Goal: Contribute content: Contribute content

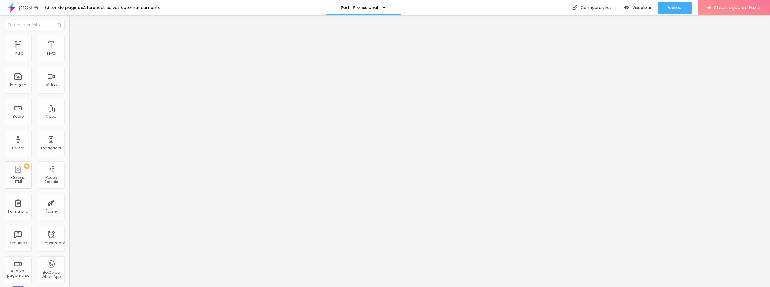
click at [73, 52] on font "Adicionar imagem" at bounding box center [90, 49] width 35 height 5
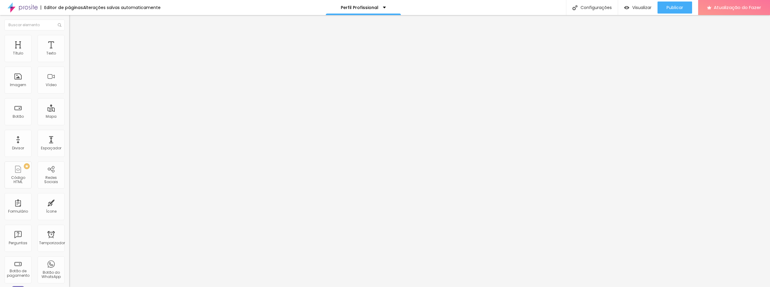
click at [69, 52] on span "Adicionar imagem" at bounding box center [88, 49] width 39 height 5
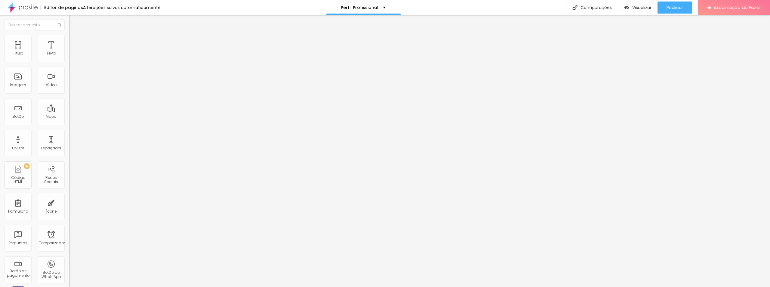
click at [73, 52] on font "Adicionar imagem" at bounding box center [90, 49] width 35 height 5
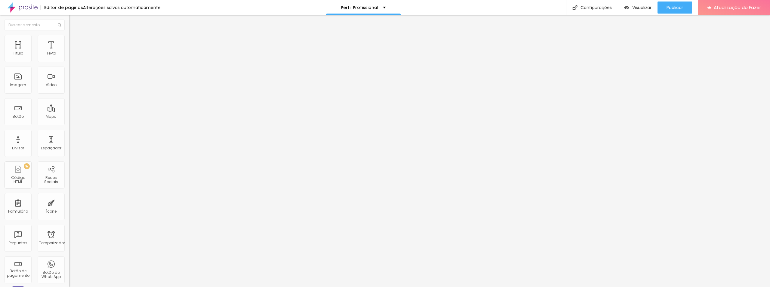
click at [73, 52] on font "Adicionar imagem" at bounding box center [90, 49] width 35 height 5
click at [142, 286] on div at bounding box center [385, 290] width 770 height 0
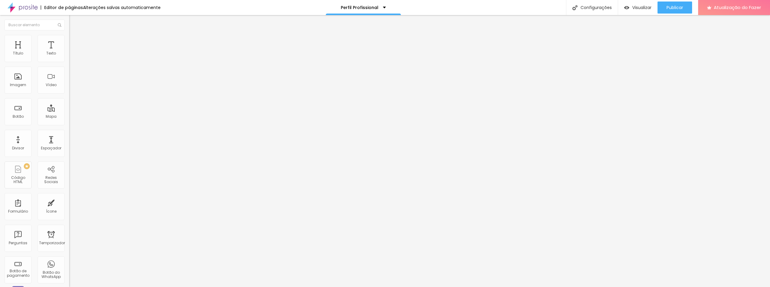
click at [73, 52] on font "Adicionar imagem" at bounding box center [90, 49] width 35 height 5
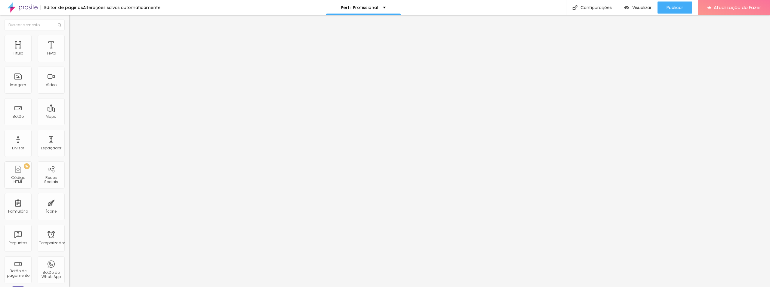
click at [69, 52] on span "Adicionar imagem" at bounding box center [88, 49] width 39 height 5
click at [69, 39] on li "Estilo" at bounding box center [103, 38] width 69 height 6
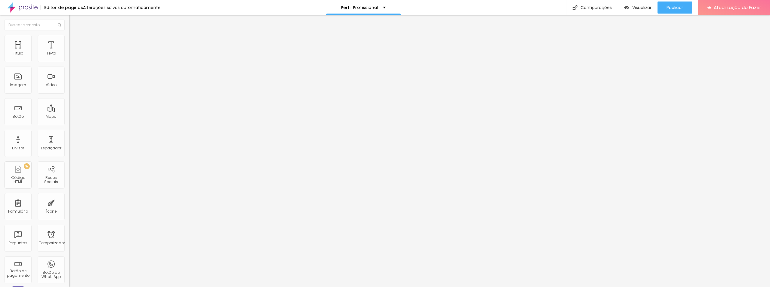
click at [69, 41] on li "Avançado" at bounding box center [103, 44] width 69 height 6
click at [69, 34] on img at bounding box center [71, 31] width 5 height 5
click at [69, 61] on input "text" at bounding box center [105, 58] width 72 height 6
click at [635, 8] on font "Visualizar" at bounding box center [641, 8] width 19 height 6
click at [73, 52] on font "Adicionar imagem" at bounding box center [90, 49] width 35 height 5
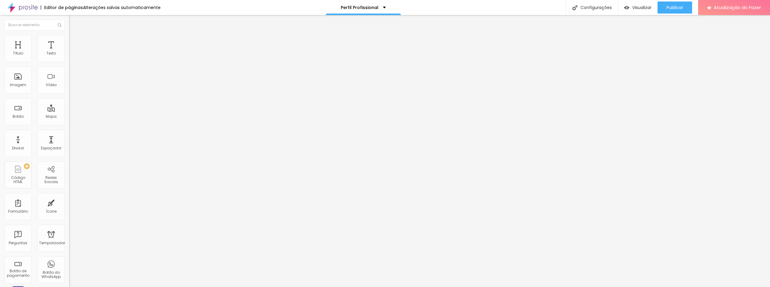
click at [73, 52] on font "Adicionar imagem" at bounding box center [90, 49] width 35 height 5
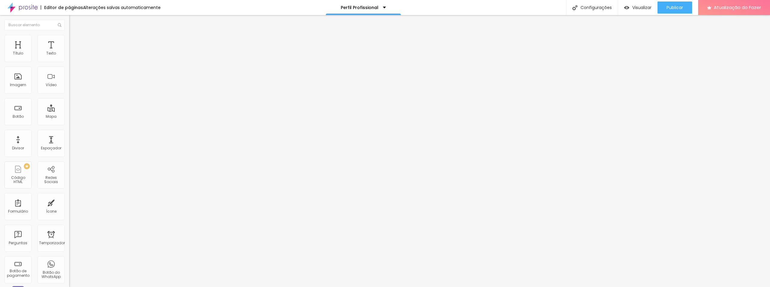
click at [73, 52] on font "Adicionar imagem" at bounding box center [90, 49] width 35 height 5
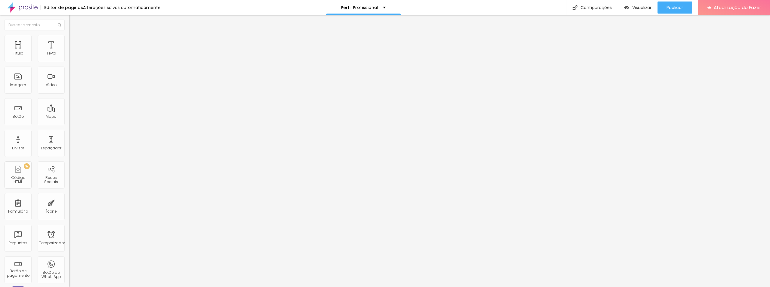
click at [73, 52] on font "Adicionar imagem" at bounding box center [90, 49] width 35 height 5
click at [69, 52] on span "Adicionar imagem" at bounding box center [88, 49] width 39 height 5
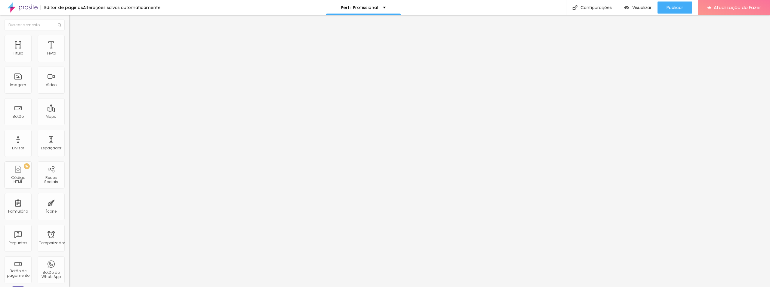
click at [69, 51] on div "Adicionar imagem" at bounding box center [103, 49] width 69 height 4
click at [73, 52] on font "Adicionar imagem" at bounding box center [90, 49] width 35 height 5
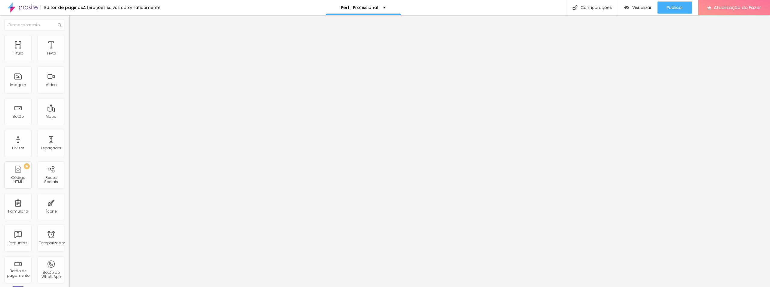
click at [73, 52] on font "Adicionar imagem" at bounding box center [90, 49] width 35 height 5
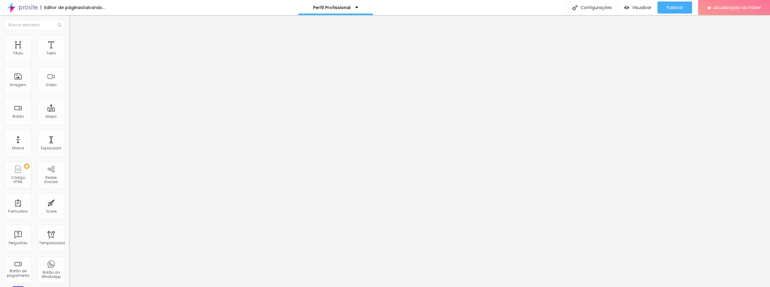
click at [69, 51] on div "Adicionar imagem" at bounding box center [103, 49] width 69 height 4
click at [73, 52] on font "Adicionar imagem" at bounding box center [90, 49] width 35 height 5
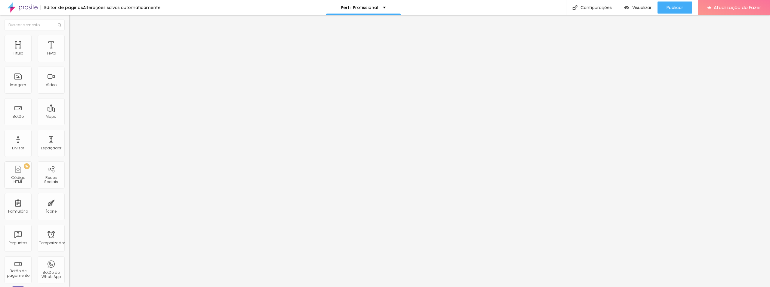
click at [73, 52] on font "Adicionar imagem" at bounding box center [90, 49] width 35 height 5
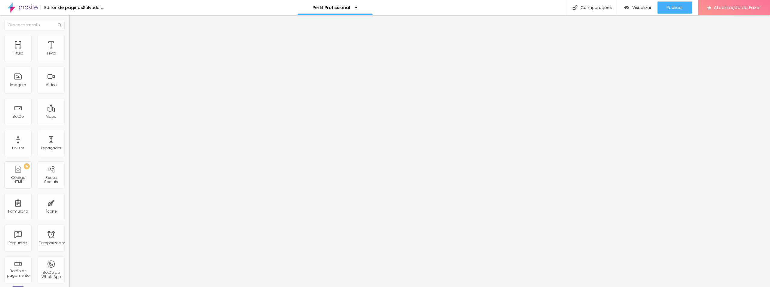
click at [73, 52] on font "Adicionar imagem" at bounding box center [90, 49] width 35 height 5
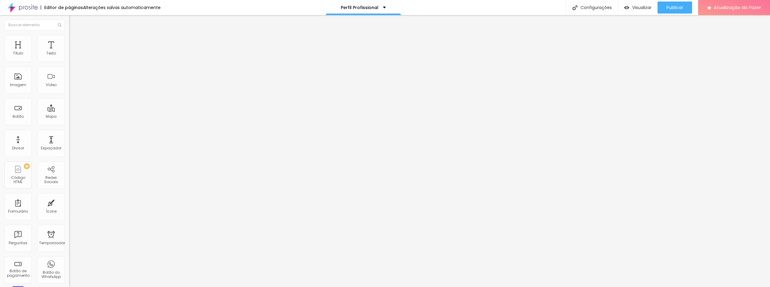
click at [73, 52] on font "Adicionar imagem" at bounding box center [90, 49] width 35 height 5
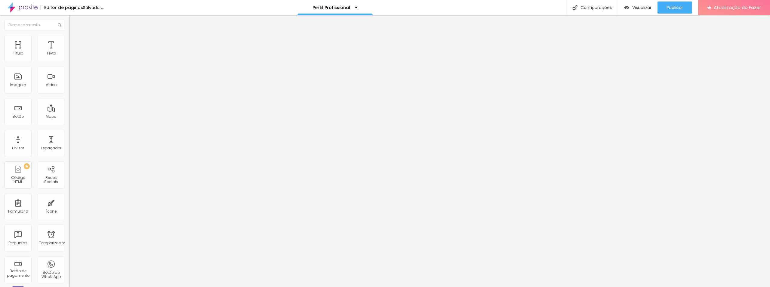
click at [73, 52] on font "Adicionar imagem" at bounding box center [90, 49] width 35 height 5
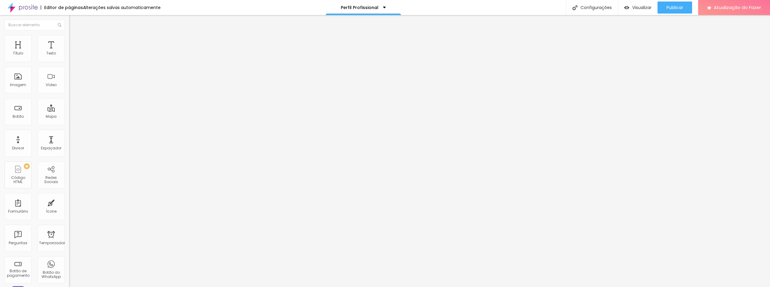
click at [73, 52] on font "Adicionar imagem" at bounding box center [90, 49] width 35 height 5
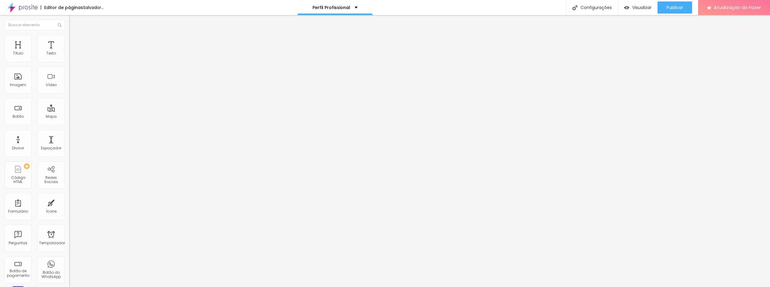
click at [73, 52] on font "Adicionar imagem" at bounding box center [90, 49] width 35 height 5
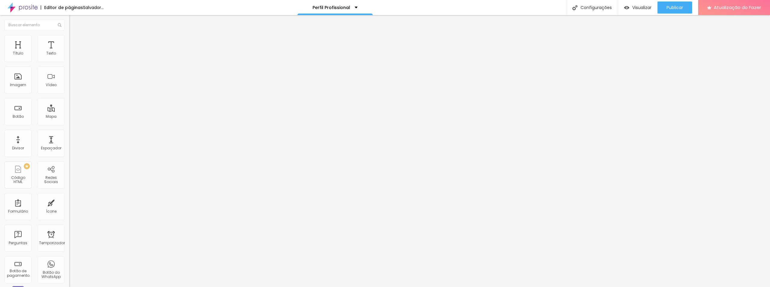
click at [73, 52] on font "Adicionar imagem" at bounding box center [90, 49] width 35 height 5
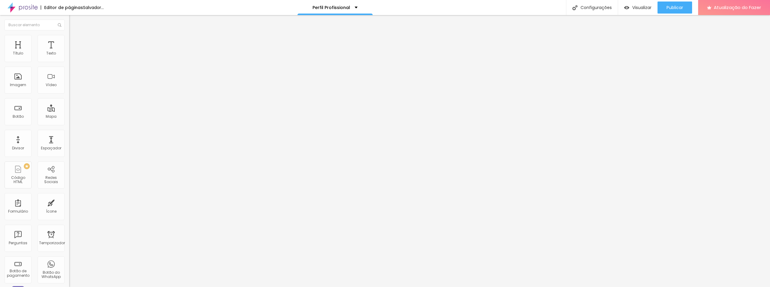
click at [73, 52] on font "Adicionar imagem" at bounding box center [90, 49] width 35 height 5
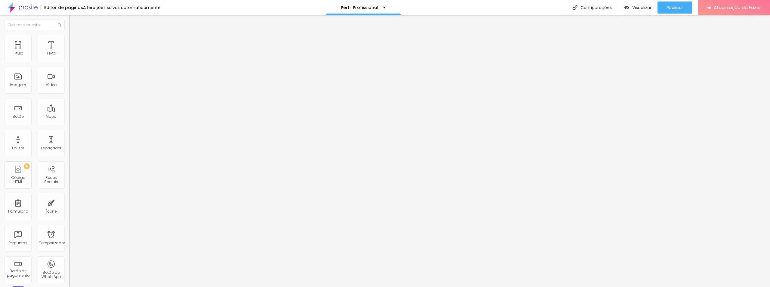
click at [73, 52] on font "Adicionar imagem" at bounding box center [90, 49] width 35 height 5
click at [69, 51] on div "Adicionar imagem" at bounding box center [103, 49] width 69 height 4
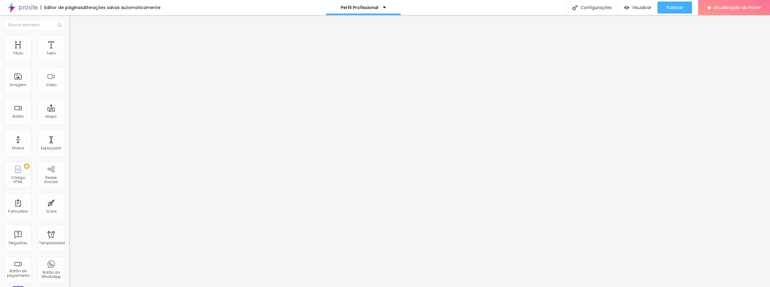
click at [73, 52] on font "Adicionar imagem" at bounding box center [90, 49] width 35 height 5
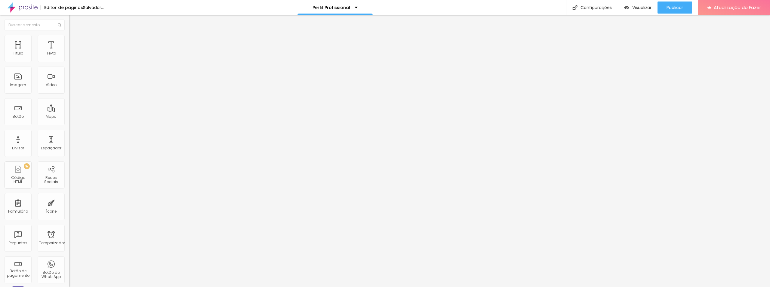
click at [69, 52] on span "Adicionar imagem" at bounding box center [88, 49] width 39 height 5
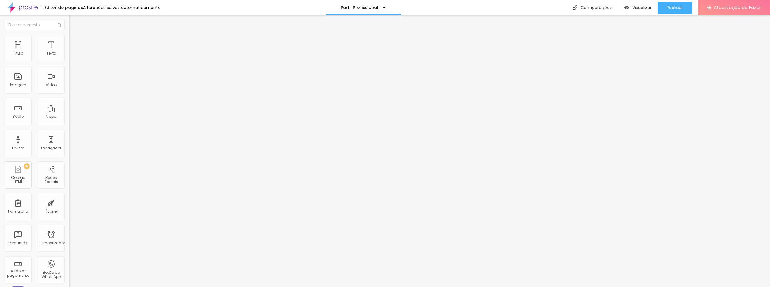
click at [73, 52] on font "Adicionar imagem" at bounding box center [90, 49] width 35 height 5
click at [69, 51] on div "Adicionar imagem" at bounding box center [103, 49] width 69 height 4
click at [73, 52] on font "Adicionar imagem" at bounding box center [90, 49] width 35 height 5
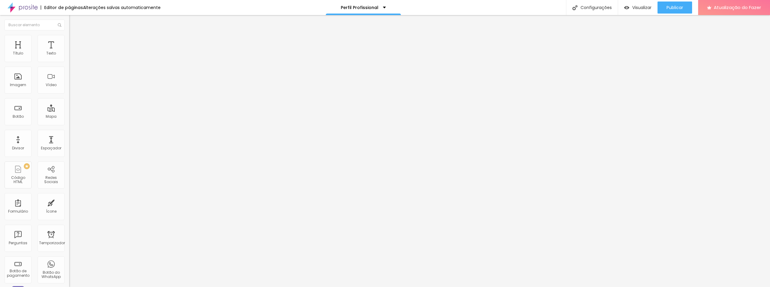
click at [73, 52] on font "Adicionar imagem" at bounding box center [90, 49] width 35 height 5
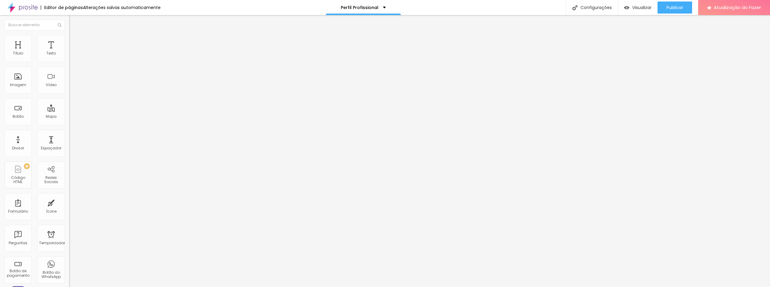
click at [73, 52] on font "Adicionar imagem" at bounding box center [90, 49] width 35 height 5
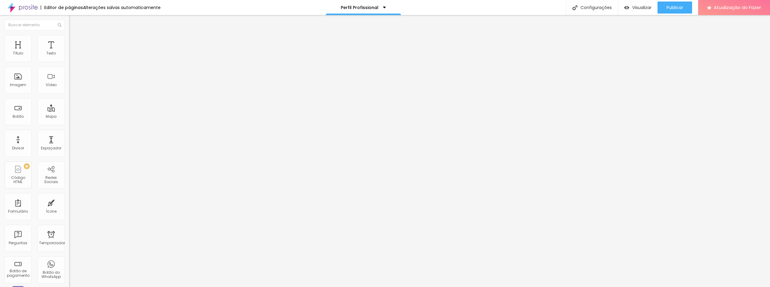
click at [73, 52] on font "Adicionar imagem" at bounding box center [90, 49] width 35 height 5
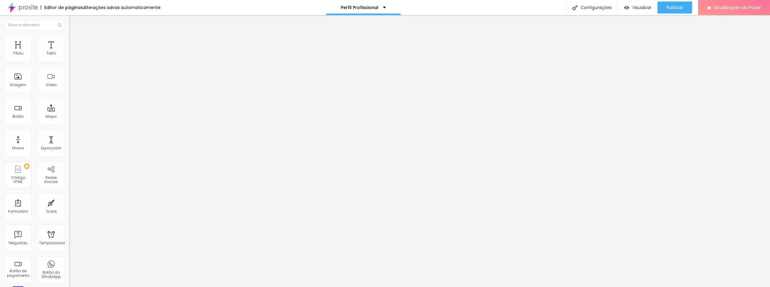
click at [73, 52] on font "Adicionar imagem" at bounding box center [90, 49] width 35 height 5
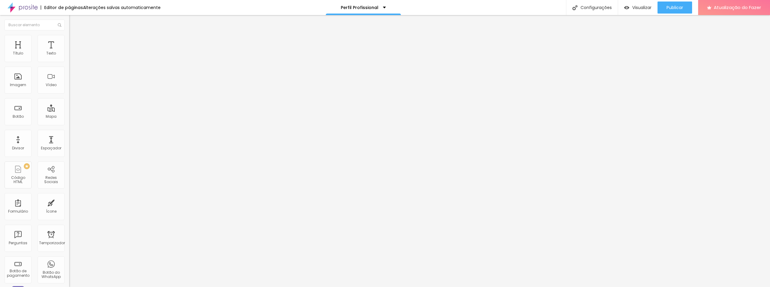
click at [73, 52] on font "Adicionar imagem" at bounding box center [90, 49] width 35 height 5
drag, startPoint x: 621, startPoint y: 23, endPoint x: 616, endPoint y: 9, distance: 15.6
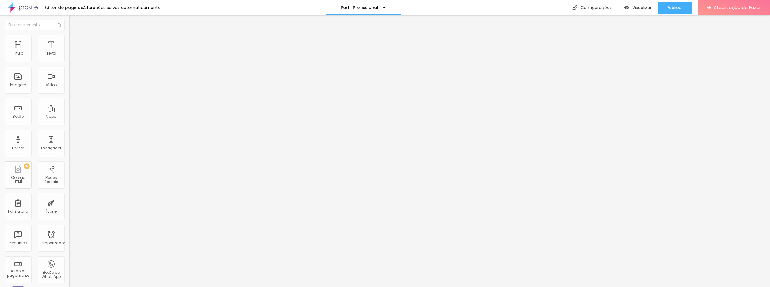
click at [73, 52] on font "Adicionar imagem" at bounding box center [90, 49] width 35 height 5
click at [69, 51] on div "Adicionar imagem" at bounding box center [103, 49] width 69 height 4
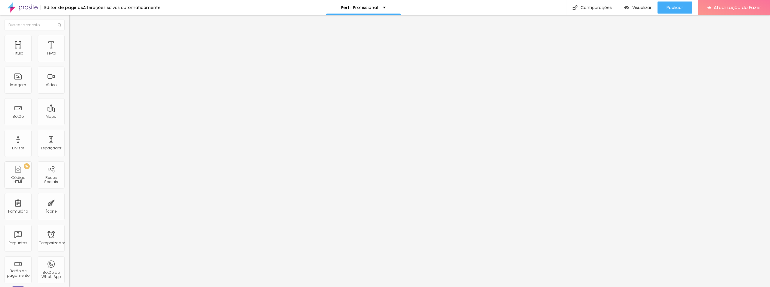
click at [73, 52] on font "Adicionar imagem" at bounding box center [90, 49] width 35 height 5
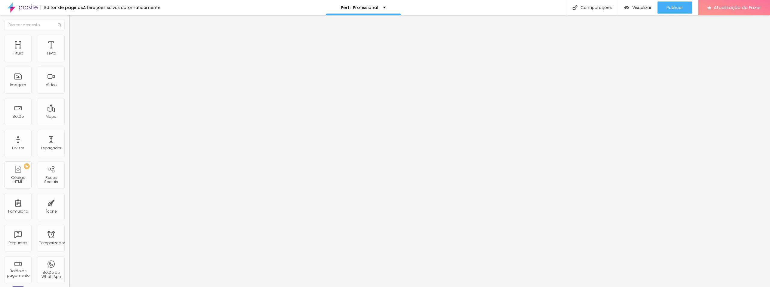
click at [73, 52] on font "Adicionar imagem" at bounding box center [90, 49] width 35 height 5
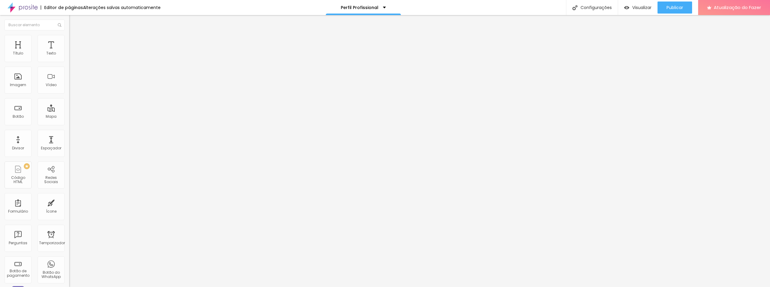
click at [73, 52] on font "Adicionar imagem" at bounding box center [90, 49] width 35 height 5
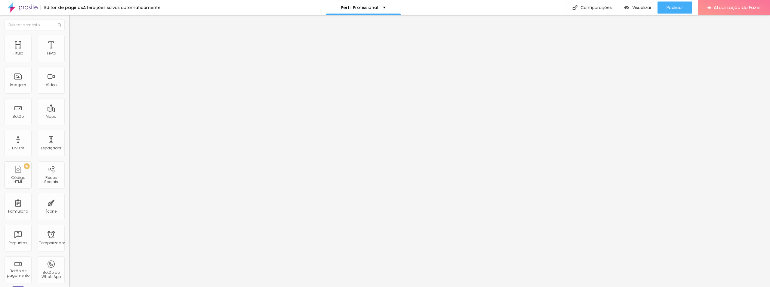
click at [69, 52] on span "Adicionar imagem" at bounding box center [88, 49] width 39 height 5
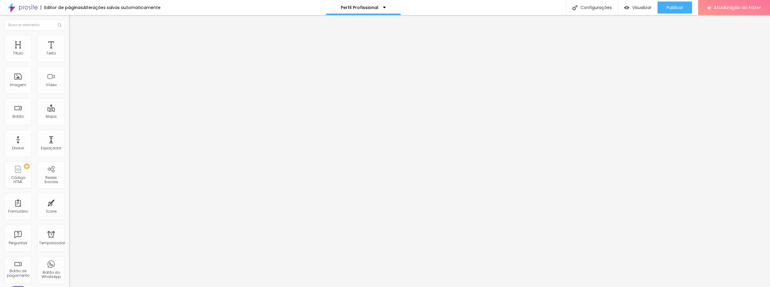
click at [73, 52] on font "Adicionar imagem" at bounding box center [90, 49] width 35 height 5
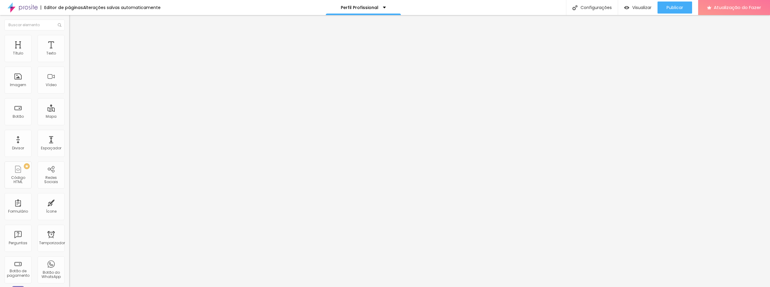
click at [73, 52] on font "Adicionar imagem" at bounding box center [90, 49] width 35 height 5
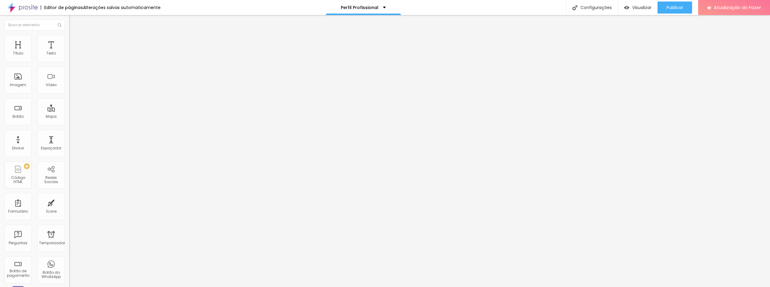
click at [73, 52] on font "Adicionar imagem" at bounding box center [90, 49] width 35 height 5
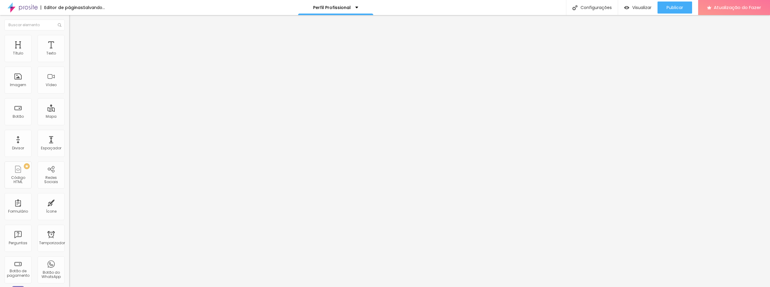
click at [672, 6] on font "Publicar" at bounding box center [675, 8] width 17 height 6
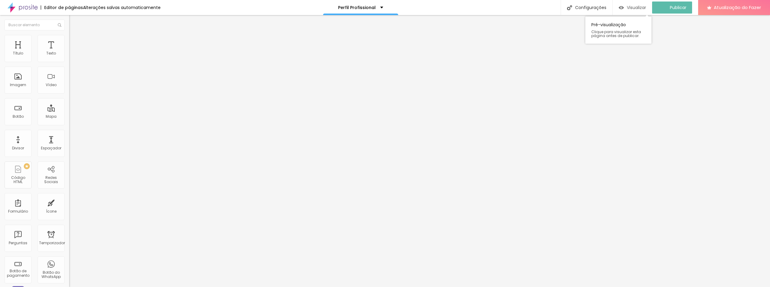
click at [644, 5] on font "Visualizar" at bounding box center [636, 8] width 19 height 6
click at [640, 9] on font "Visualizar" at bounding box center [641, 8] width 19 height 6
